Goal: Information Seeking & Learning: Find specific page/section

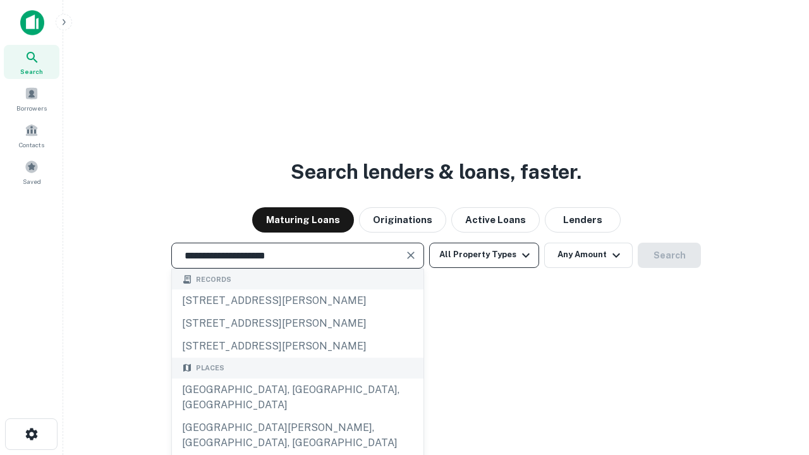
click at [297, 417] on div "[GEOGRAPHIC_DATA], [GEOGRAPHIC_DATA], [GEOGRAPHIC_DATA]" at bounding box center [298, 398] width 252 height 38
click at [484, 255] on button "All Property Types" at bounding box center [484, 255] width 110 height 25
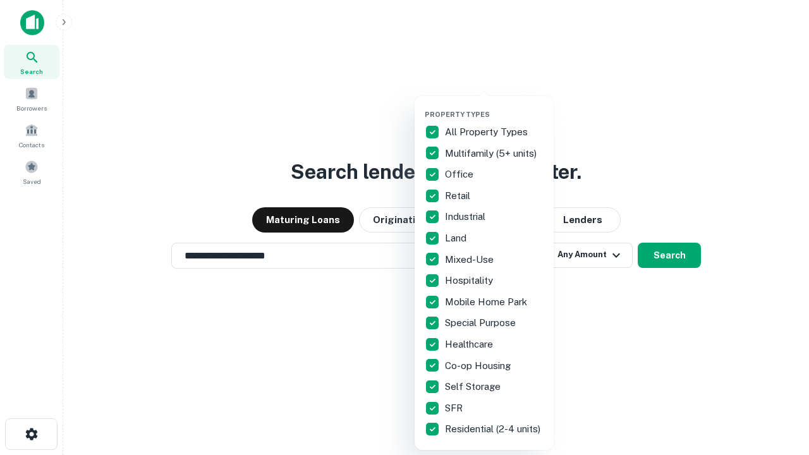
type input "**********"
click at [494, 106] on button "button" at bounding box center [494, 106] width 139 height 1
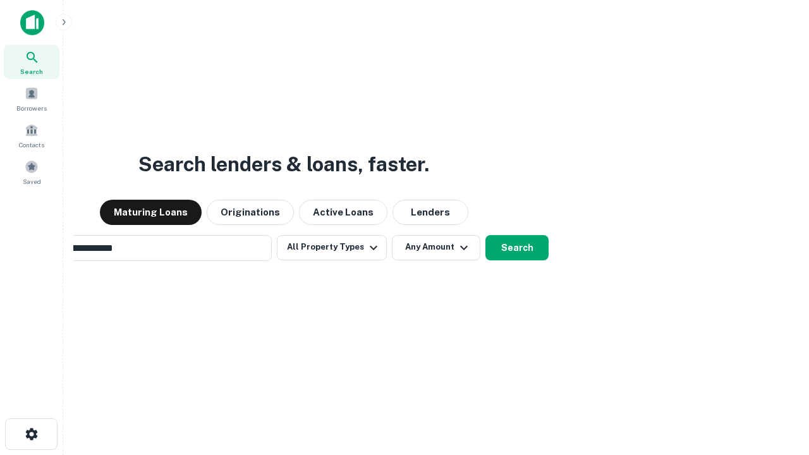
scroll to position [20, 0]
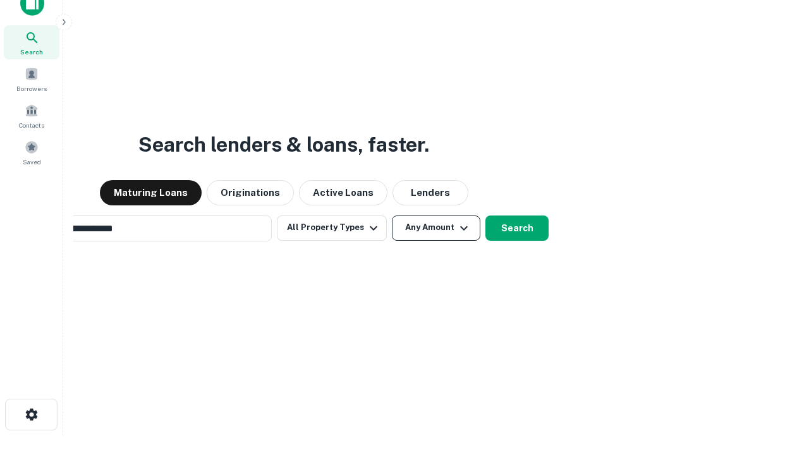
click at [392, 216] on button "Any Amount" at bounding box center [436, 228] width 88 height 25
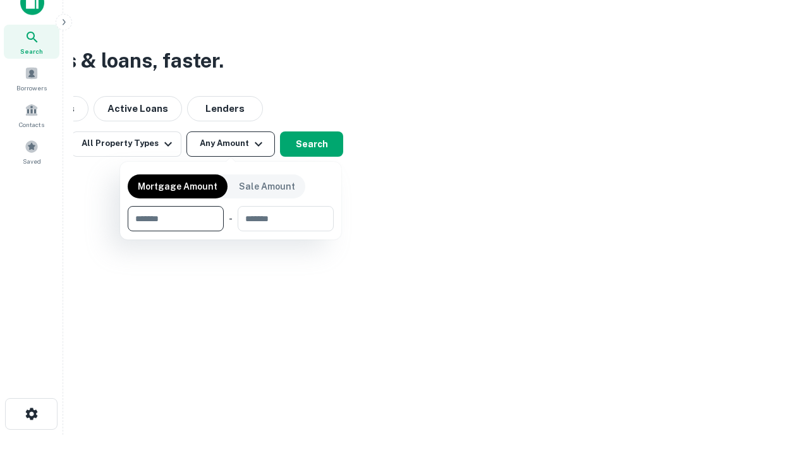
type input "*******"
click at [231, 231] on button "button" at bounding box center [231, 231] width 206 height 1
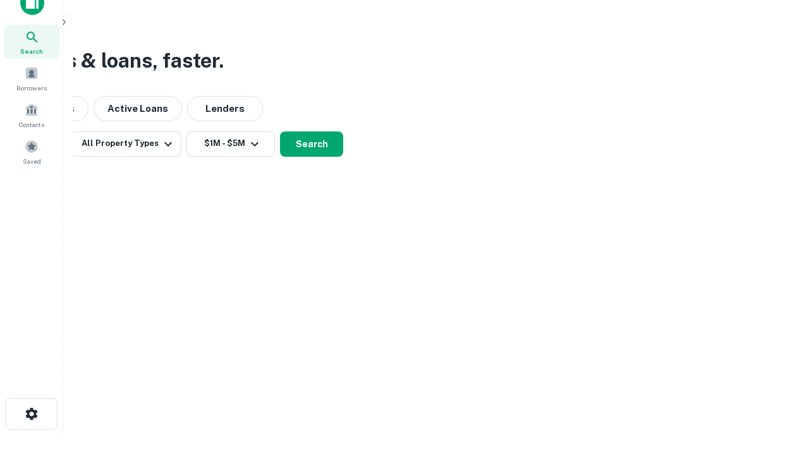
scroll to position [8, 233]
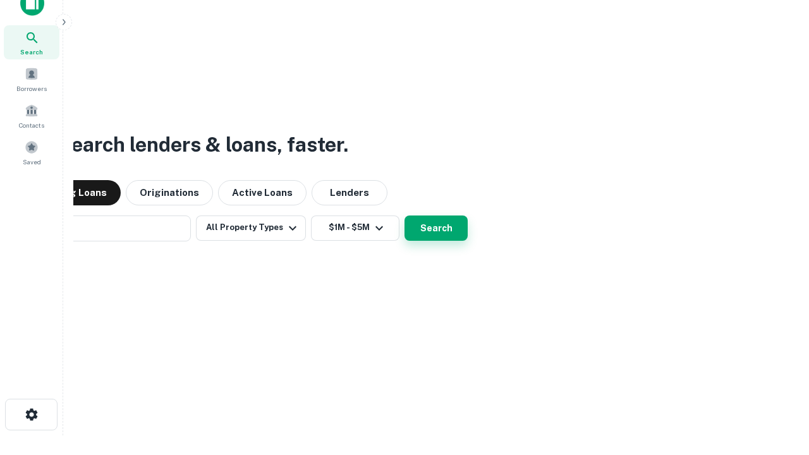
click at [405, 216] on button "Search" at bounding box center [436, 228] width 63 height 25
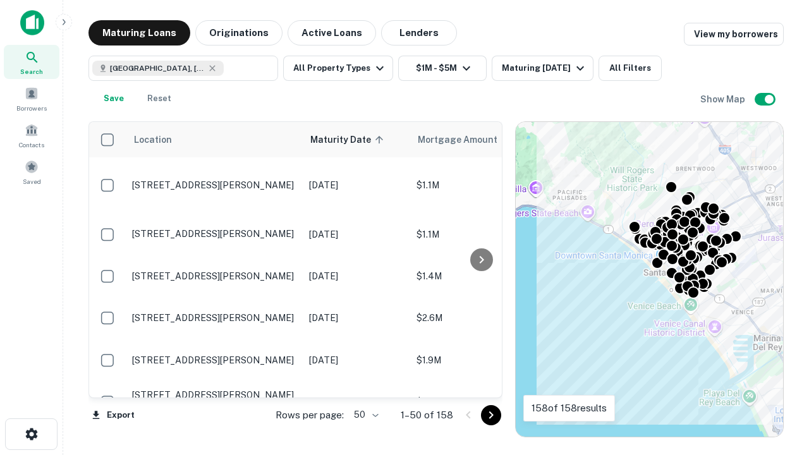
click at [364, 415] on body "Search Borrowers Contacts Saved Maturing Loans Originations Active Loans Lender…" at bounding box center [404, 227] width 809 height 455
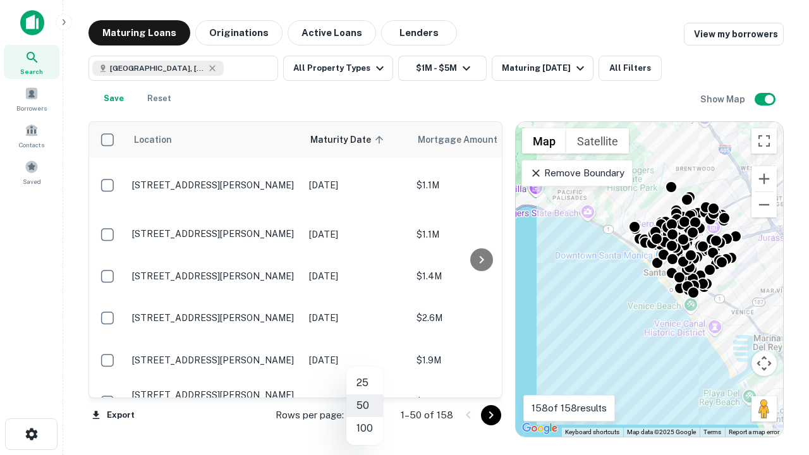
click at [365, 383] on li "25" at bounding box center [364, 383] width 37 height 23
